Goal: Task Accomplishment & Management: Use online tool/utility

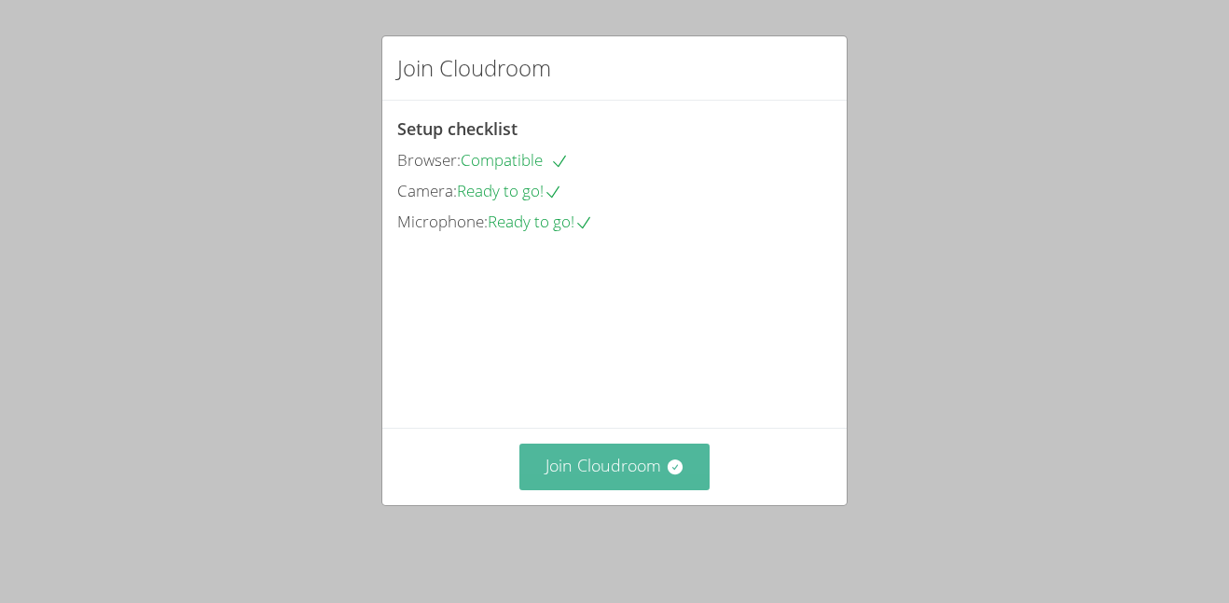
click at [575, 490] on button "Join Cloudroom" at bounding box center [614, 467] width 191 height 46
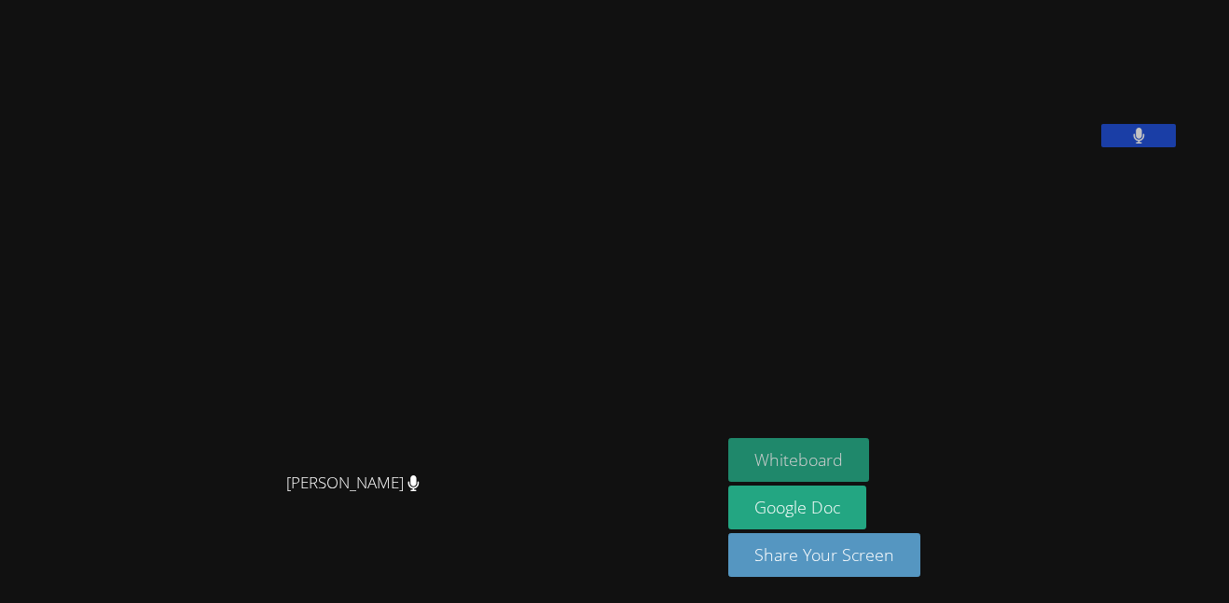
click at [758, 455] on button "Whiteboard" at bounding box center [798, 460] width 141 height 44
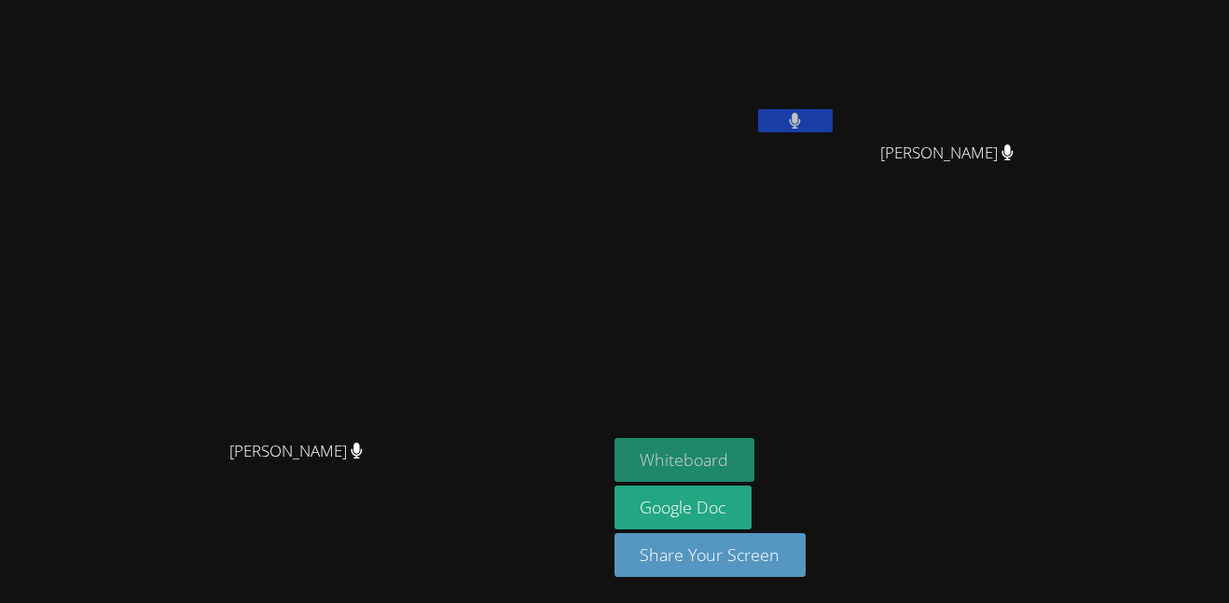
click at [324, 283] on video at bounding box center [303, 264] width 280 height 333
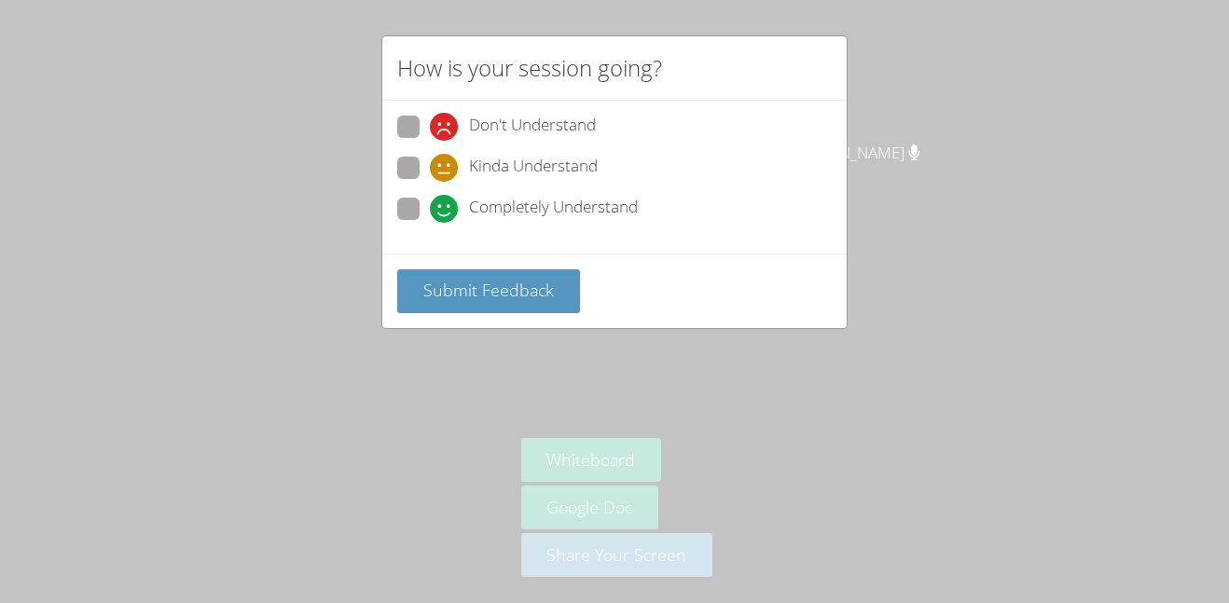
click at [499, 201] on span "Completely Understand" at bounding box center [553, 209] width 169 height 28
click at [446, 201] on input "Completely Understand" at bounding box center [438, 206] width 16 height 16
radio input "true"
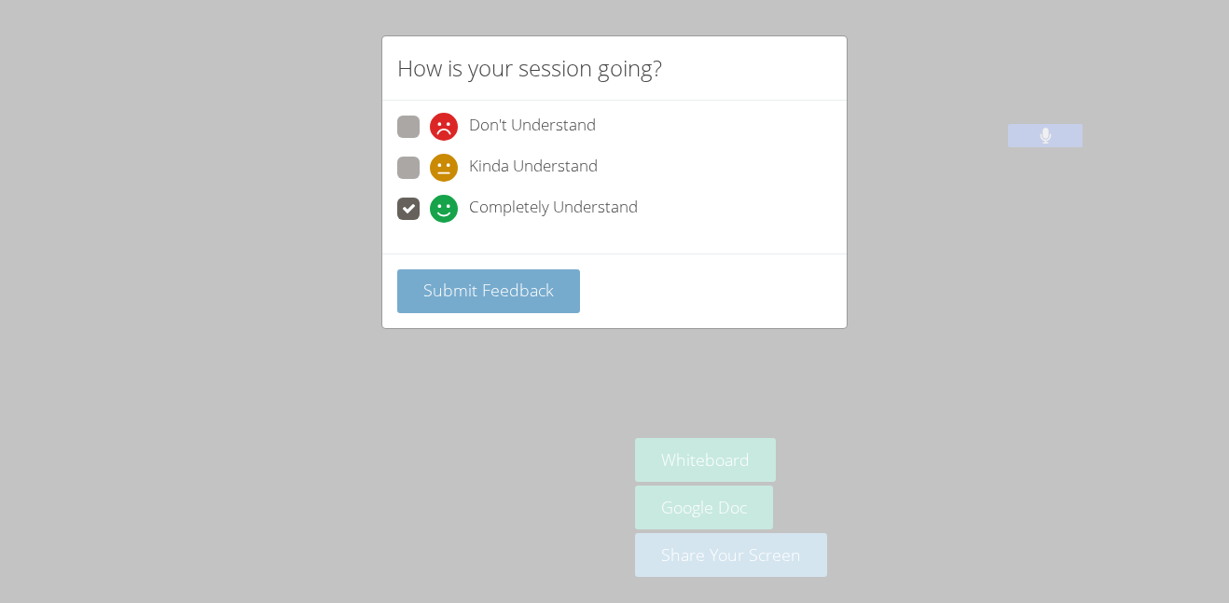
click at [513, 294] on span "Submit Feedback" at bounding box center [488, 290] width 131 height 22
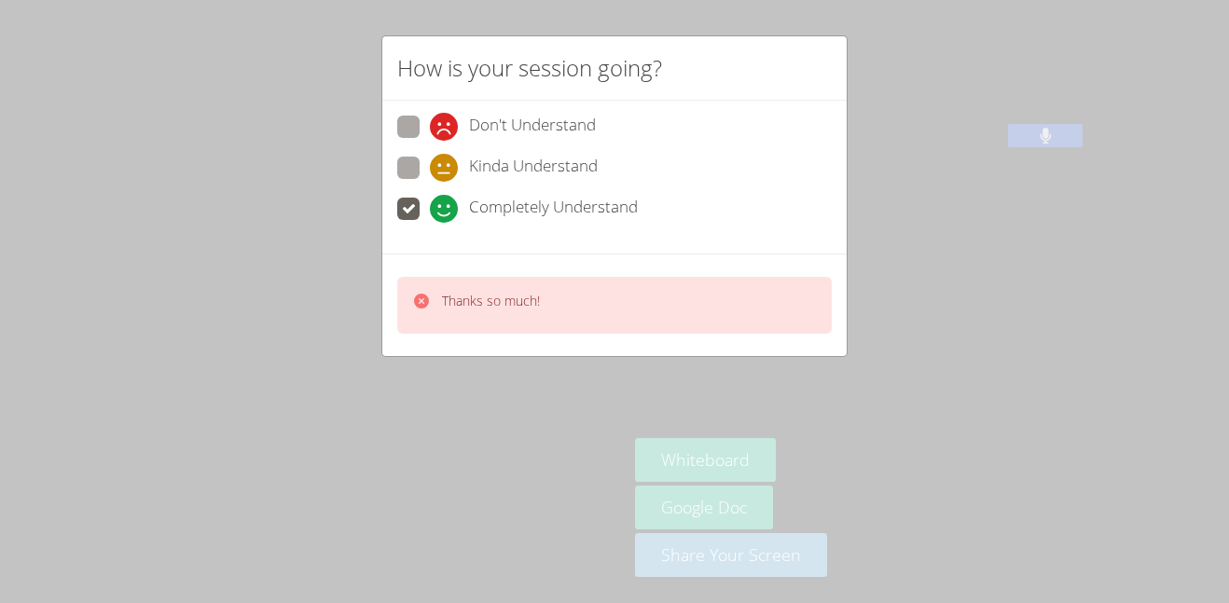
click at [545, 382] on div "How is your session going? Don't Understand Kinda Understand Completely Underst…" at bounding box center [614, 301] width 1229 height 603
